Goal: Task Accomplishment & Management: Use online tool/utility

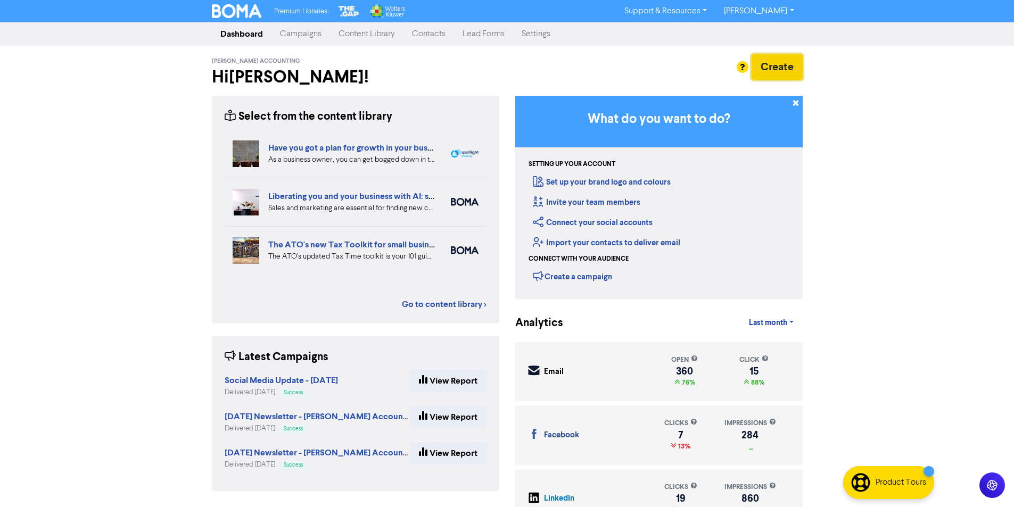
click at [775, 60] on button "Create" at bounding box center [777, 67] width 51 height 26
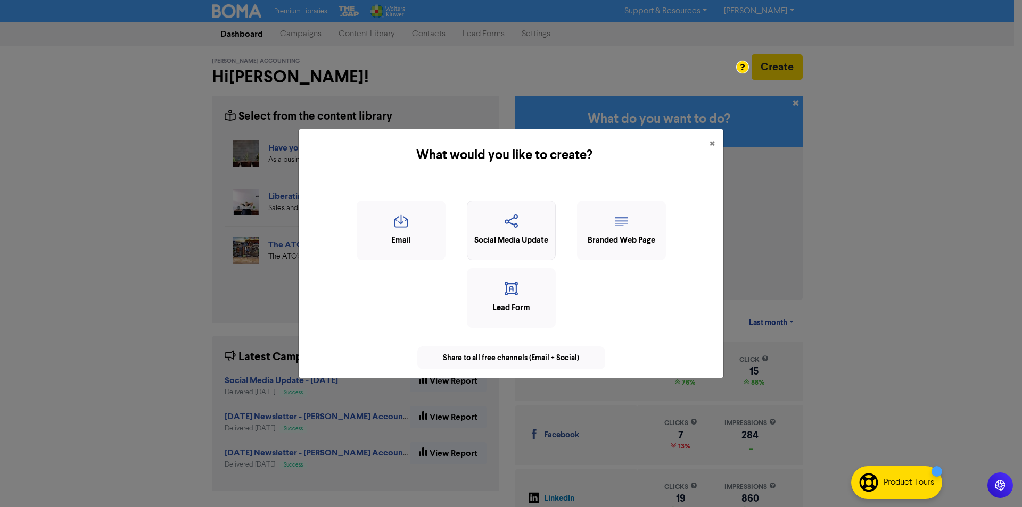
click at [488, 238] on div "Social Media Update" at bounding box center [511, 241] width 77 height 12
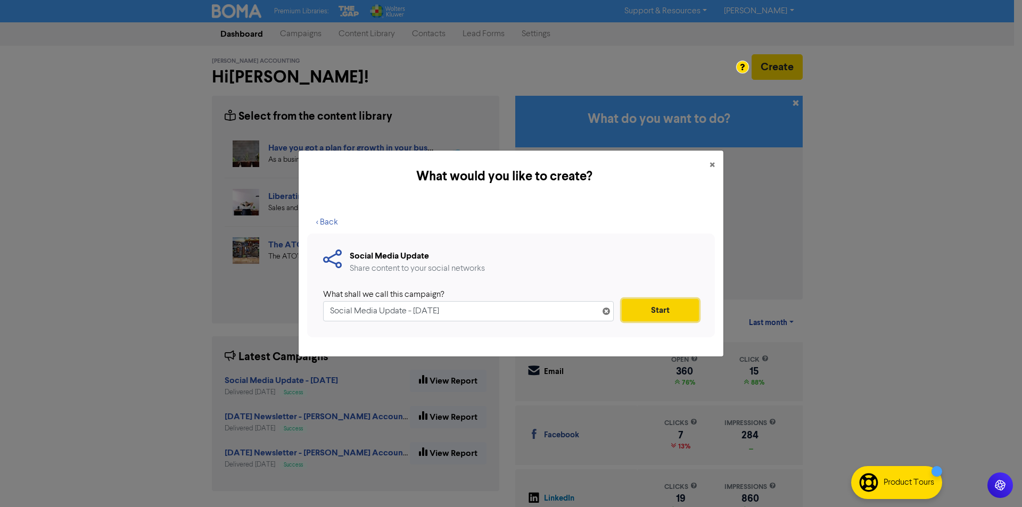
click at [688, 310] on button "Start" at bounding box center [660, 310] width 77 height 22
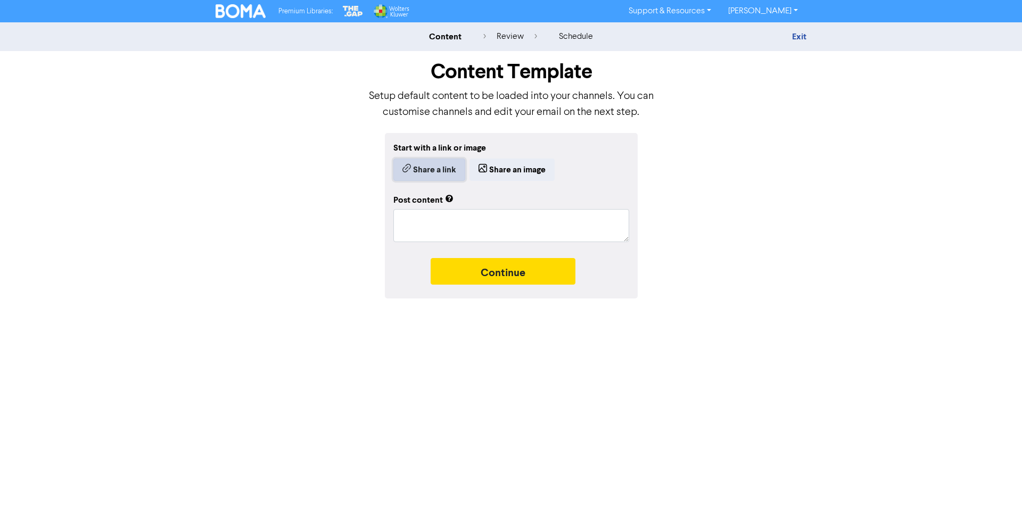
click at [448, 170] on button "Share a link" at bounding box center [429, 170] width 72 height 22
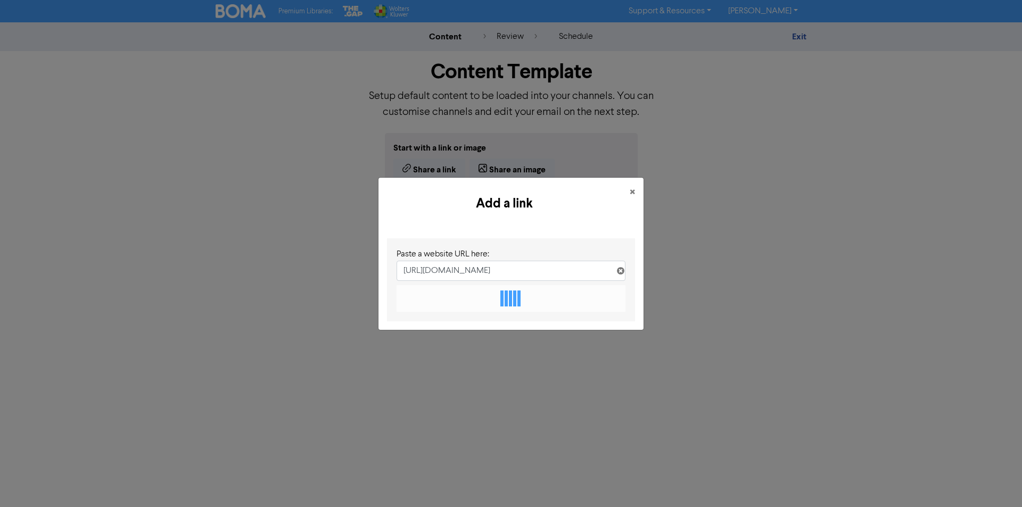
scroll to position [0, 153]
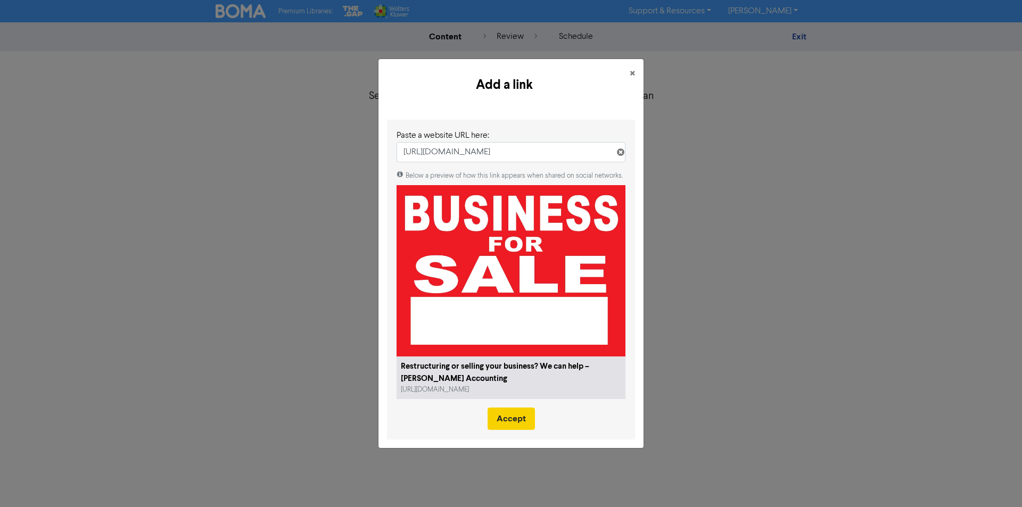
type input "[URL][DOMAIN_NAME]"
click at [518, 421] on button "Accept" at bounding box center [511, 419] width 47 height 22
type textarea "x"
type textarea "Restructuring is never easy but if it’s necessary to keep your business afloat,…"
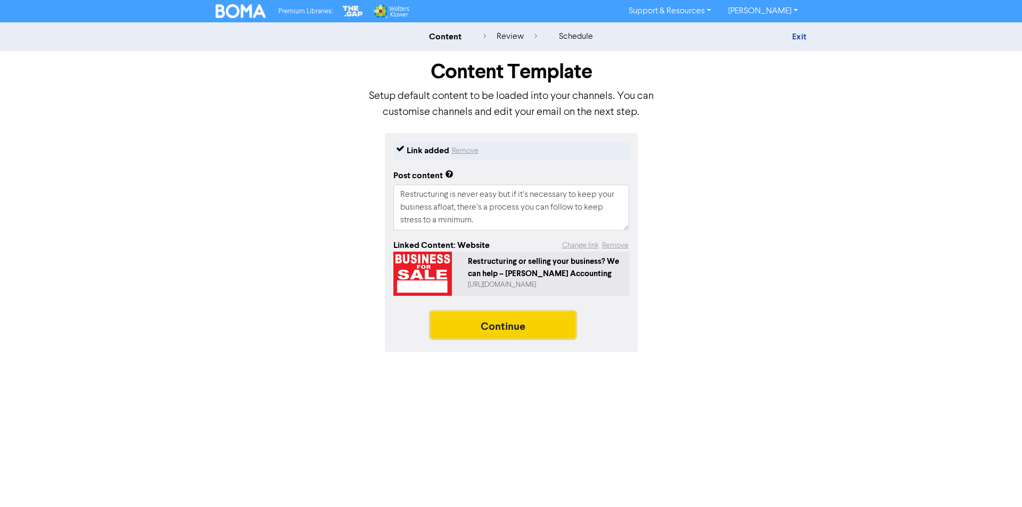
click at [472, 330] on button "Continue" at bounding box center [503, 325] width 145 height 27
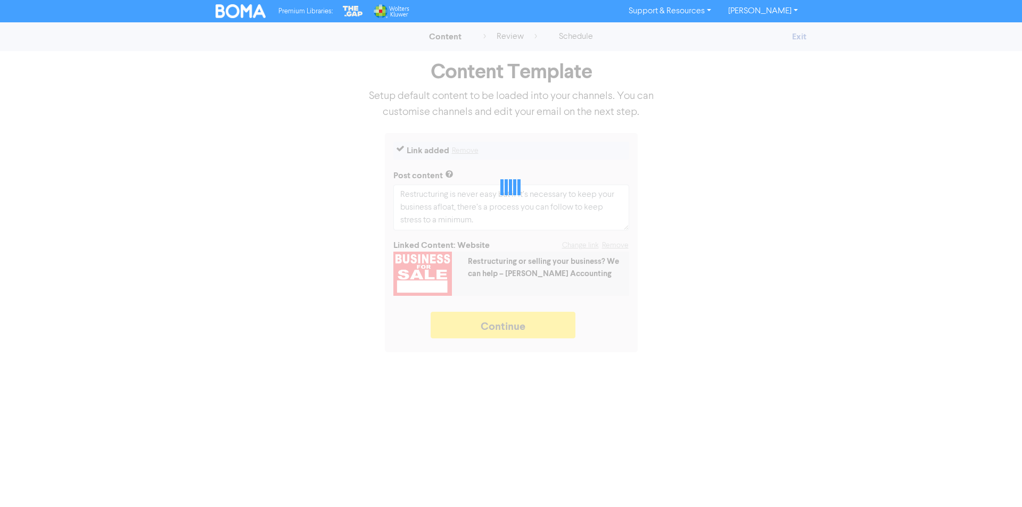
type textarea "x"
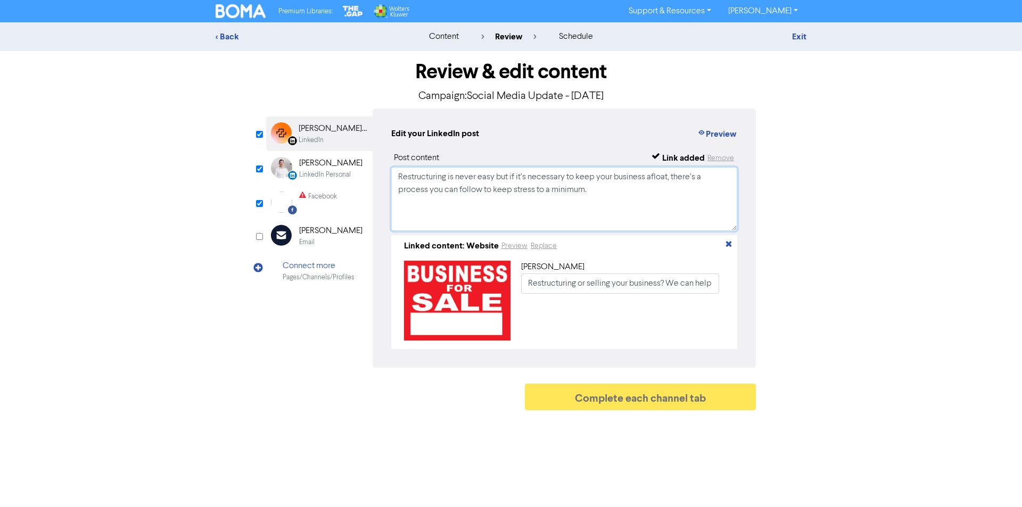
drag, startPoint x: 354, startPoint y: 172, endPoint x: 275, endPoint y: 157, distance: 80.3
click at [275, 157] on div "LinkedIn Page Created with Sketch. [PERSON_NAME] Accounting LinkedIn LinkedIn P…" at bounding box center [511, 238] width 490 height 259
paste textarea "Big changes ahead? Whether you’re restructuring or selling, the right steps can…"
drag, startPoint x: 532, startPoint y: 196, endPoint x: 338, endPoint y: 144, distance: 200.8
click at [338, 144] on div "LinkedIn Page Created with Sketch. [PERSON_NAME] Accounting LinkedIn LinkedIn P…" at bounding box center [511, 238] width 490 height 259
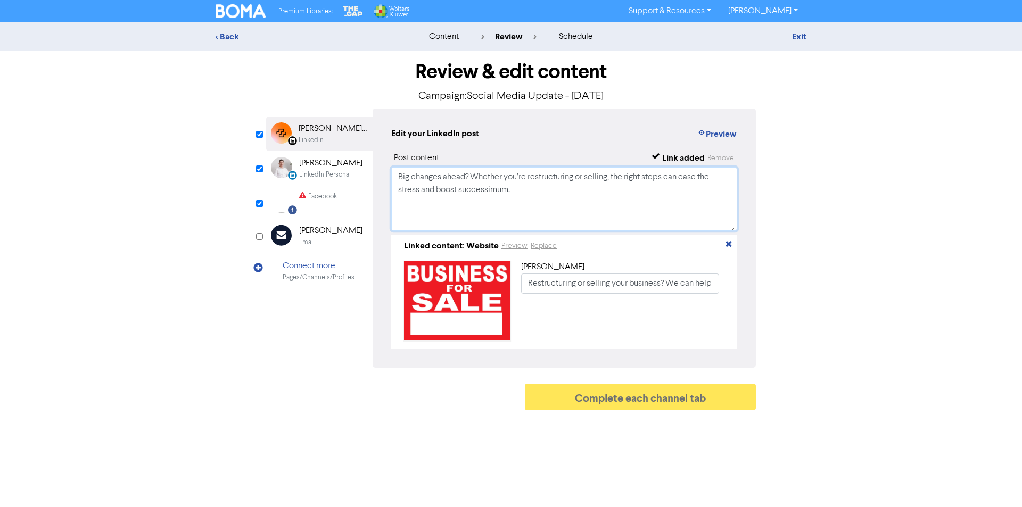
paste textarea
type textarea "Big changes ahead? Whether you’re restructuring or selling, the right steps can…"
click at [323, 169] on div "[PERSON_NAME]" at bounding box center [330, 163] width 63 height 13
drag, startPoint x: 606, startPoint y: 209, endPoint x: 335, endPoint y: 142, distance: 279.8
click at [335, 142] on div "LinkedIn Page Created with Sketch. [PERSON_NAME] Accounting LinkedIn LinkedIn P…" at bounding box center [511, 238] width 490 height 259
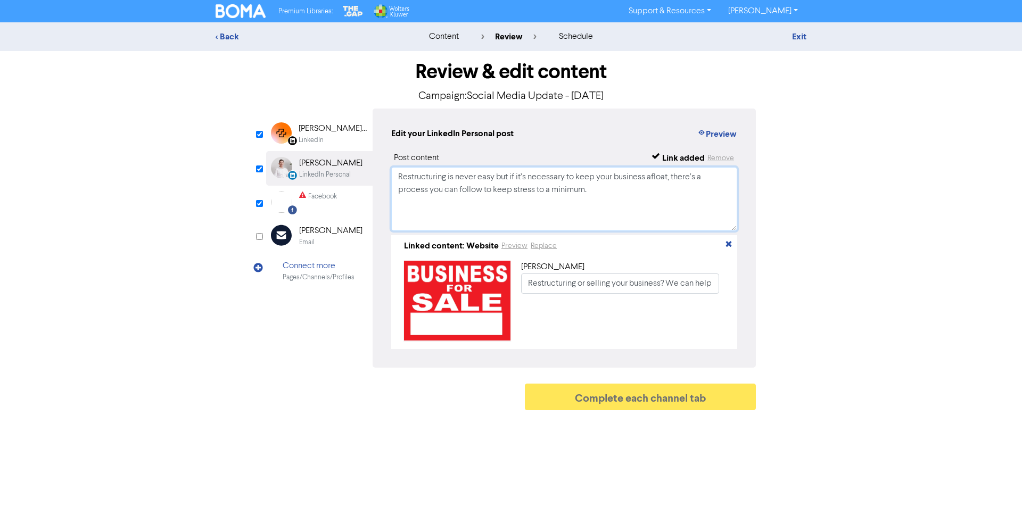
paste textarea "Change doesn’t have to be overwhelming. 💡 Here’s how to take the stress out of …"
click at [450, 189] on textarea "Change doesn’t have to be overwhelming. 💡 Here’s how to take the stress out of …" at bounding box center [564, 199] width 346 height 64
click at [487, 195] on textarea "Change doesn’t have to be overwhelming. 💡 Here’s how to take the stress out of …" at bounding box center [564, 199] width 346 height 64
type textarea "Change doesn’t have to be overwhelming. 💡 Here’s how to take the stress out of …"
click at [313, 198] on div "Please check required fields for this channel" at bounding box center [362, 197] width 106 height 27
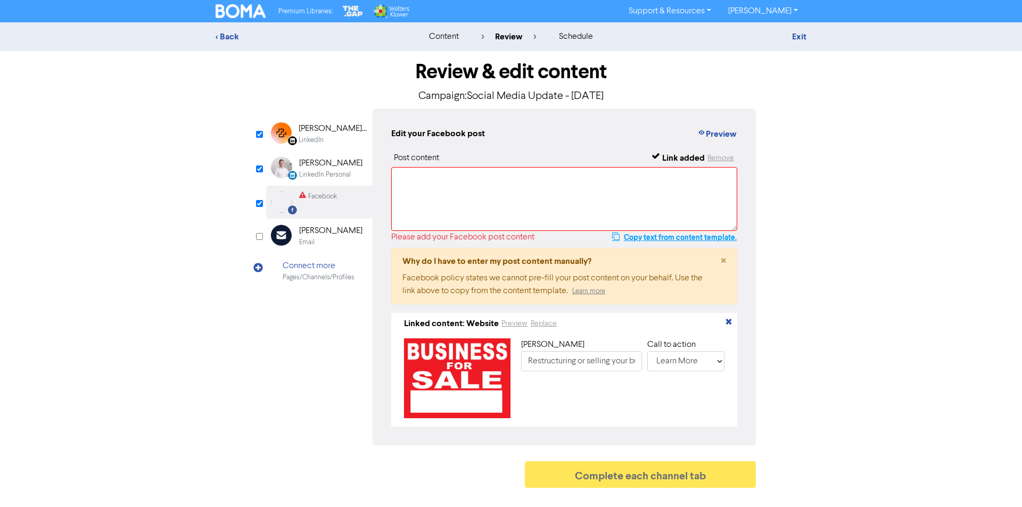
click at [701, 238] on button "Copy text from content template." at bounding box center [675, 237] width 126 height 13
click at [619, 197] on textarea at bounding box center [564, 199] width 346 height 64
paste textarea "Restructuring is never easy but if it’s necessary to keep your business afloat,…"
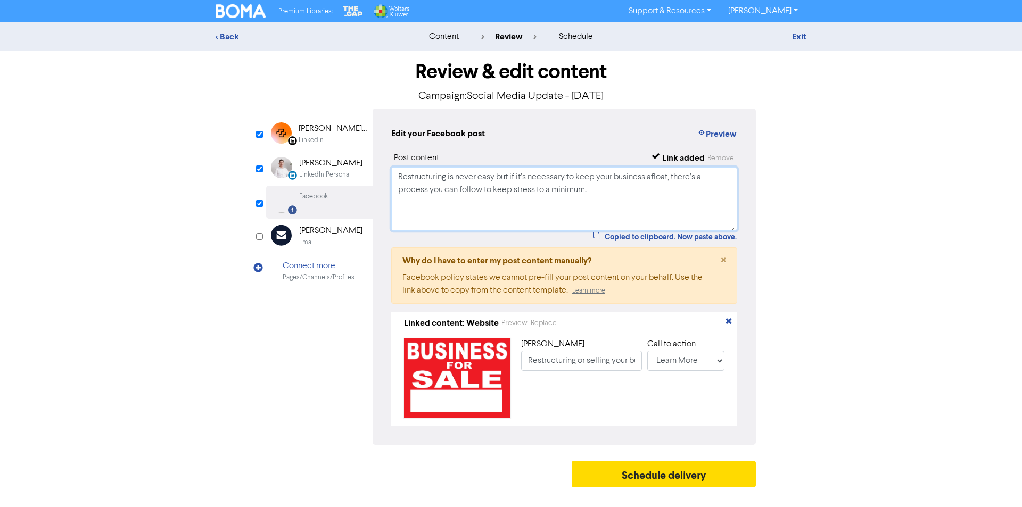
type textarea "Restructuring is never easy but if it’s necessary to keep your business afloat,…"
click at [643, 483] on button "Schedule delivery" at bounding box center [664, 474] width 184 height 27
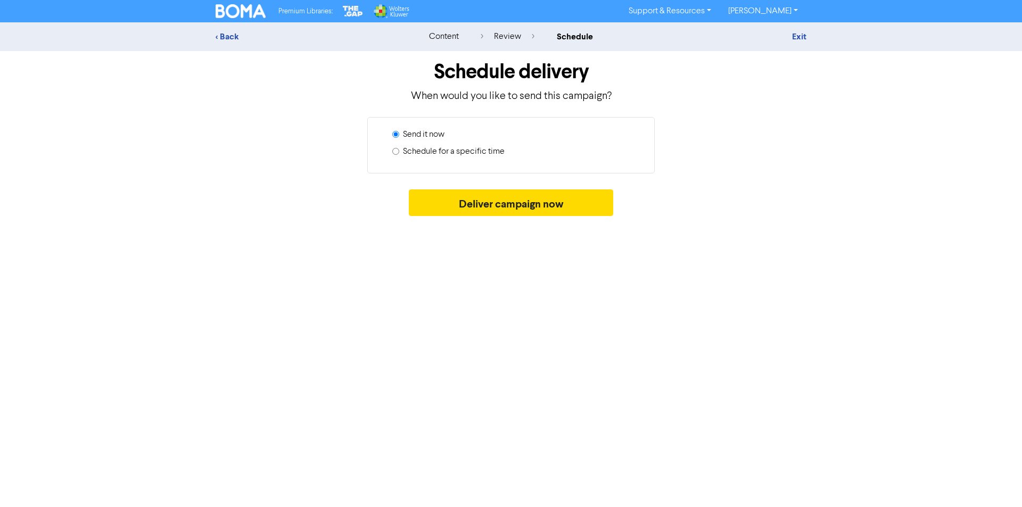
click at [462, 153] on label "Schedule for a specific time" at bounding box center [454, 151] width 102 height 13
click at [399, 153] on input "Schedule for a specific time" at bounding box center [395, 151] width 7 height 7
radio input "true"
radio input "false"
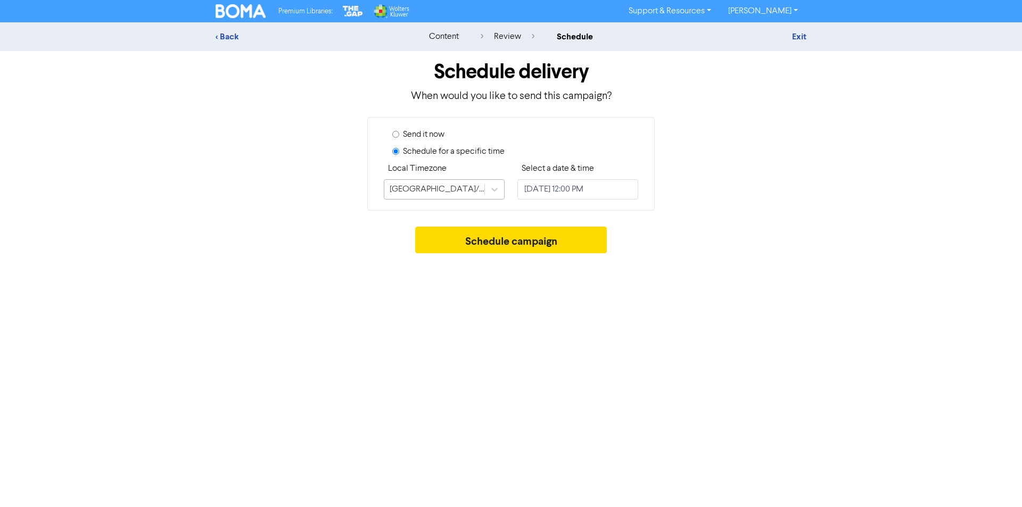
click at [484, 190] on span at bounding box center [484, 189] width 1 height 11
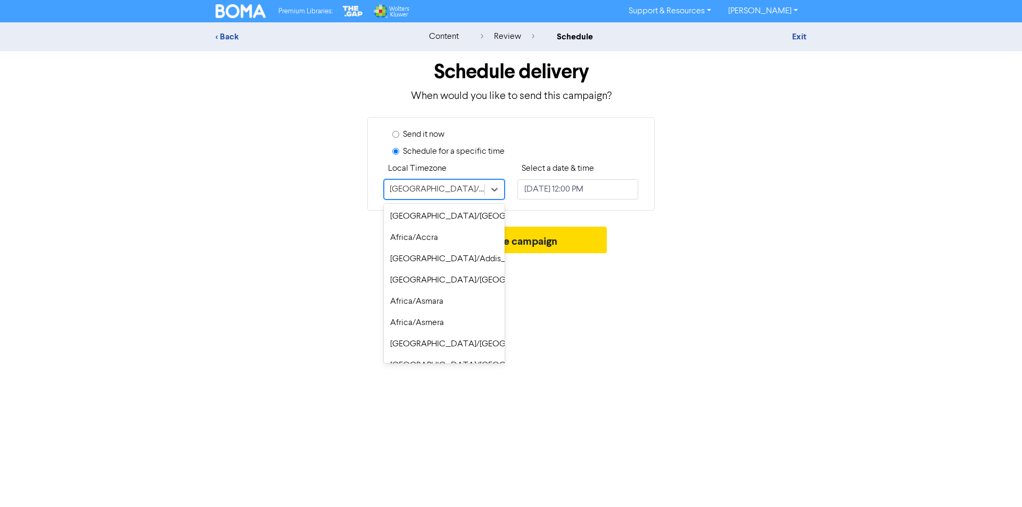
scroll to position [7260, 0]
click at [565, 187] on input "[DATE] 12:00 PM" at bounding box center [577, 189] width 121 height 20
select select "8"
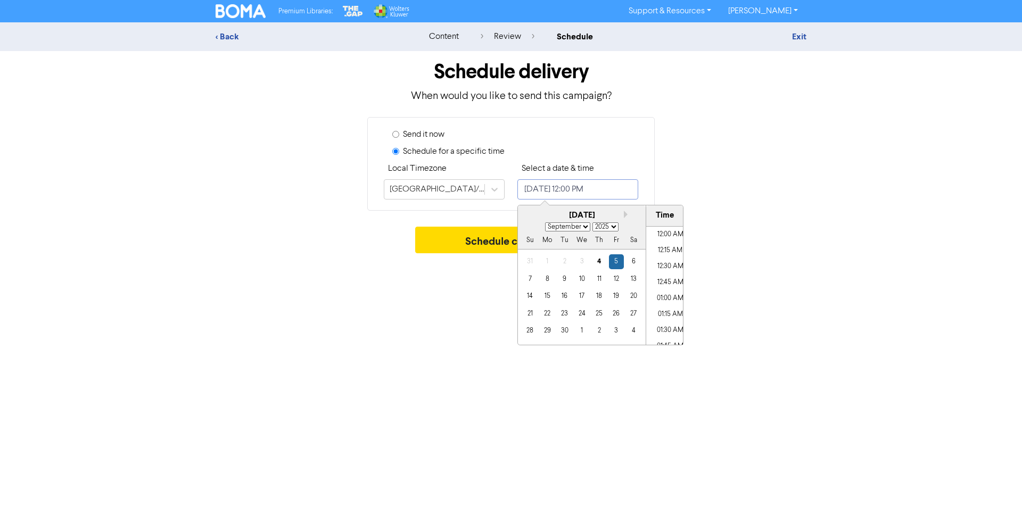
scroll to position [716, 0]
click at [559, 278] on div "9" at bounding box center [564, 279] width 14 height 14
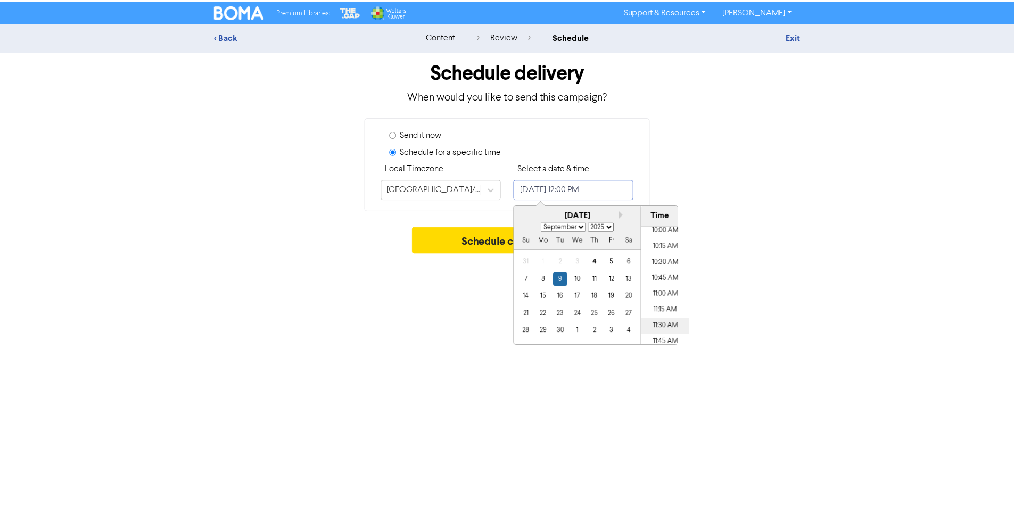
scroll to position [609, 0]
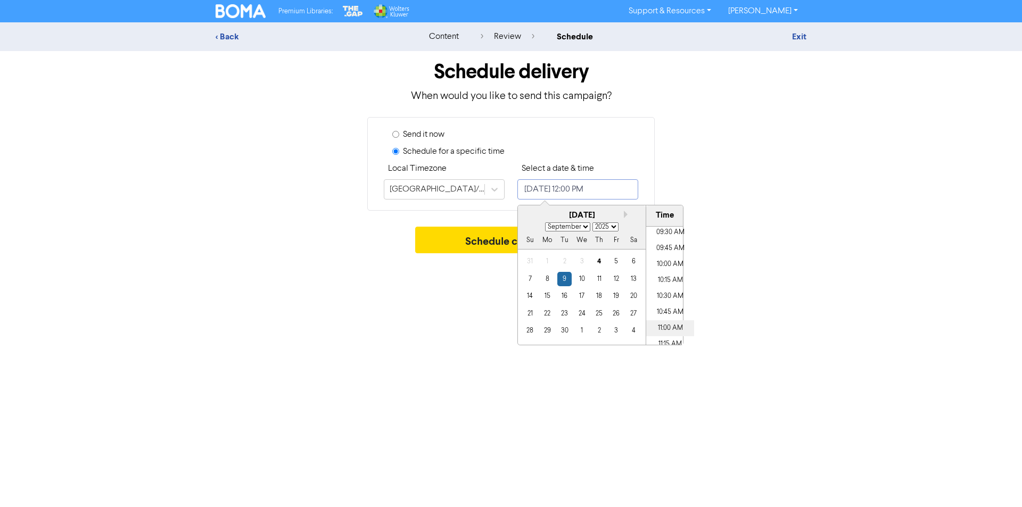
click at [670, 330] on li "11:00 AM" at bounding box center [670, 329] width 48 height 16
type input "[DATE] 11:00 AM"
click at [464, 242] on button "Schedule campaign" at bounding box center [511, 240] width 192 height 27
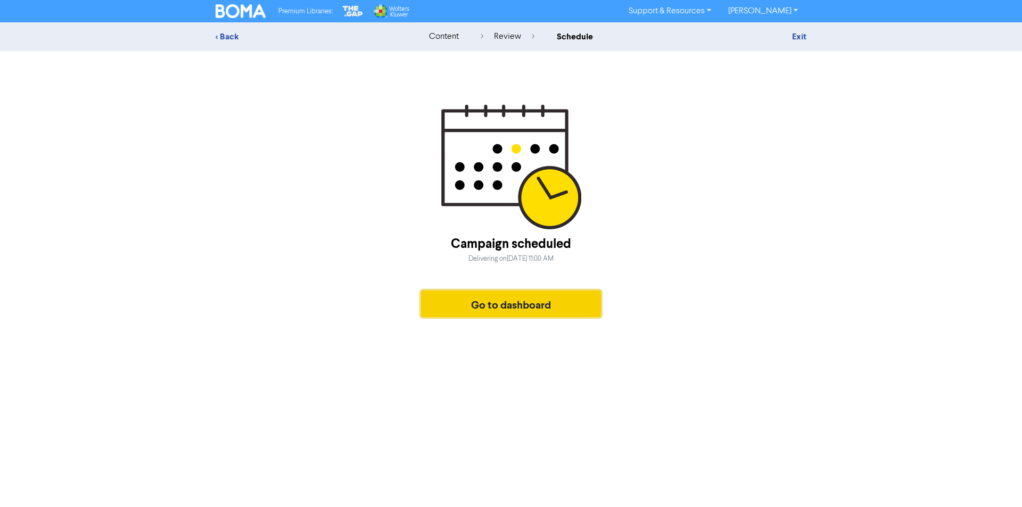
click at [562, 307] on button "Go to dashboard" at bounding box center [511, 304] width 180 height 27
